Goal: Find specific page/section: Find specific page/section

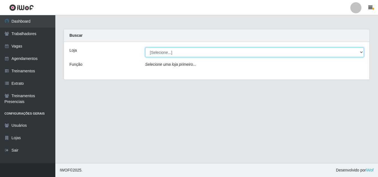
click at [174, 52] on select "[Selecione...] Chinatown Sushimi - [GEOGRAPHIC_DATA]" at bounding box center [254, 53] width 219 height 10
select select "357"
click at [145, 48] on select "[Selecione...] Chinatown Sushimi - [GEOGRAPHIC_DATA]" at bounding box center [254, 53] width 219 height 10
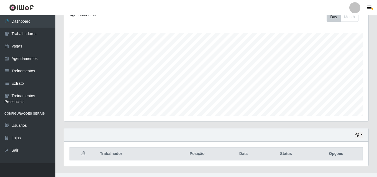
scroll to position [92, 0]
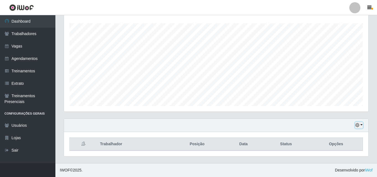
click at [361, 126] on button "button" at bounding box center [359, 125] width 8 height 6
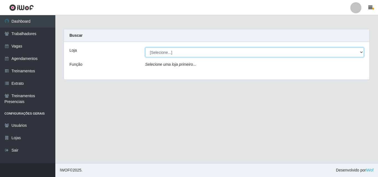
drag, startPoint x: 355, startPoint y: 53, endPoint x: 352, endPoint y: 56, distance: 3.8
click at [355, 53] on select "[Selecione...] Chinatown Sushimi - [GEOGRAPHIC_DATA]" at bounding box center [254, 53] width 219 height 10
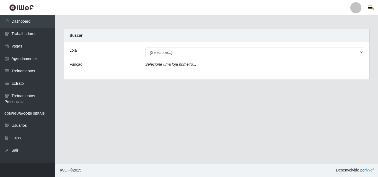
click at [330, 76] on div "Loja [Selecione...] Chinatown Sushimi - [GEOGRAPHIC_DATA] Função Selecione uma …" at bounding box center [217, 61] width 306 height 38
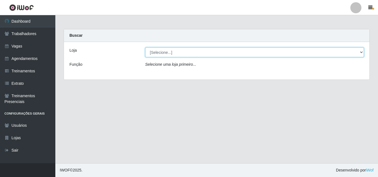
click at [357, 53] on select "[Selecione...] Chinatown Sushimi - [GEOGRAPHIC_DATA]" at bounding box center [254, 53] width 219 height 10
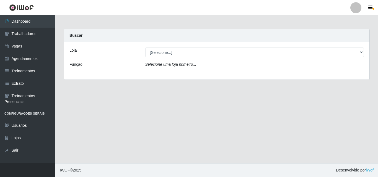
click at [339, 73] on div "Loja [Selecione...] Chinatown Sushimi - [GEOGRAPHIC_DATA] Função Selecione uma …" at bounding box center [217, 61] width 306 height 38
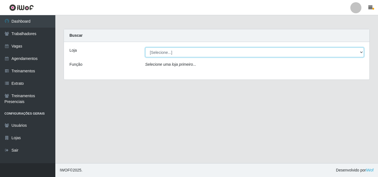
click at [177, 54] on select "[Selecione...] Chinatown Sushimi - [GEOGRAPHIC_DATA]" at bounding box center [254, 53] width 219 height 10
select select "357"
click at [145, 48] on select "[Selecione...] Chinatown Sushimi - [GEOGRAPHIC_DATA]" at bounding box center [254, 53] width 219 height 10
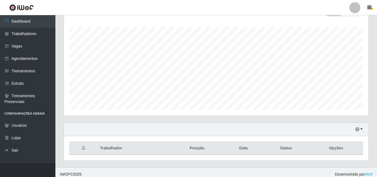
scroll to position [92, 0]
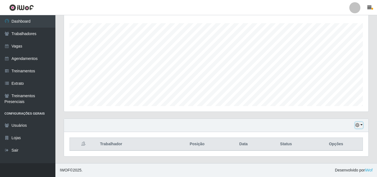
click at [360, 125] on button "button" at bounding box center [359, 125] width 8 height 6
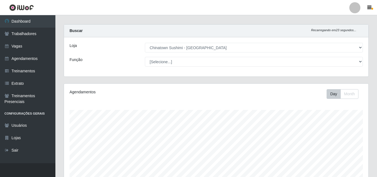
scroll to position [0, 0]
